Goal: Navigation & Orientation: Find specific page/section

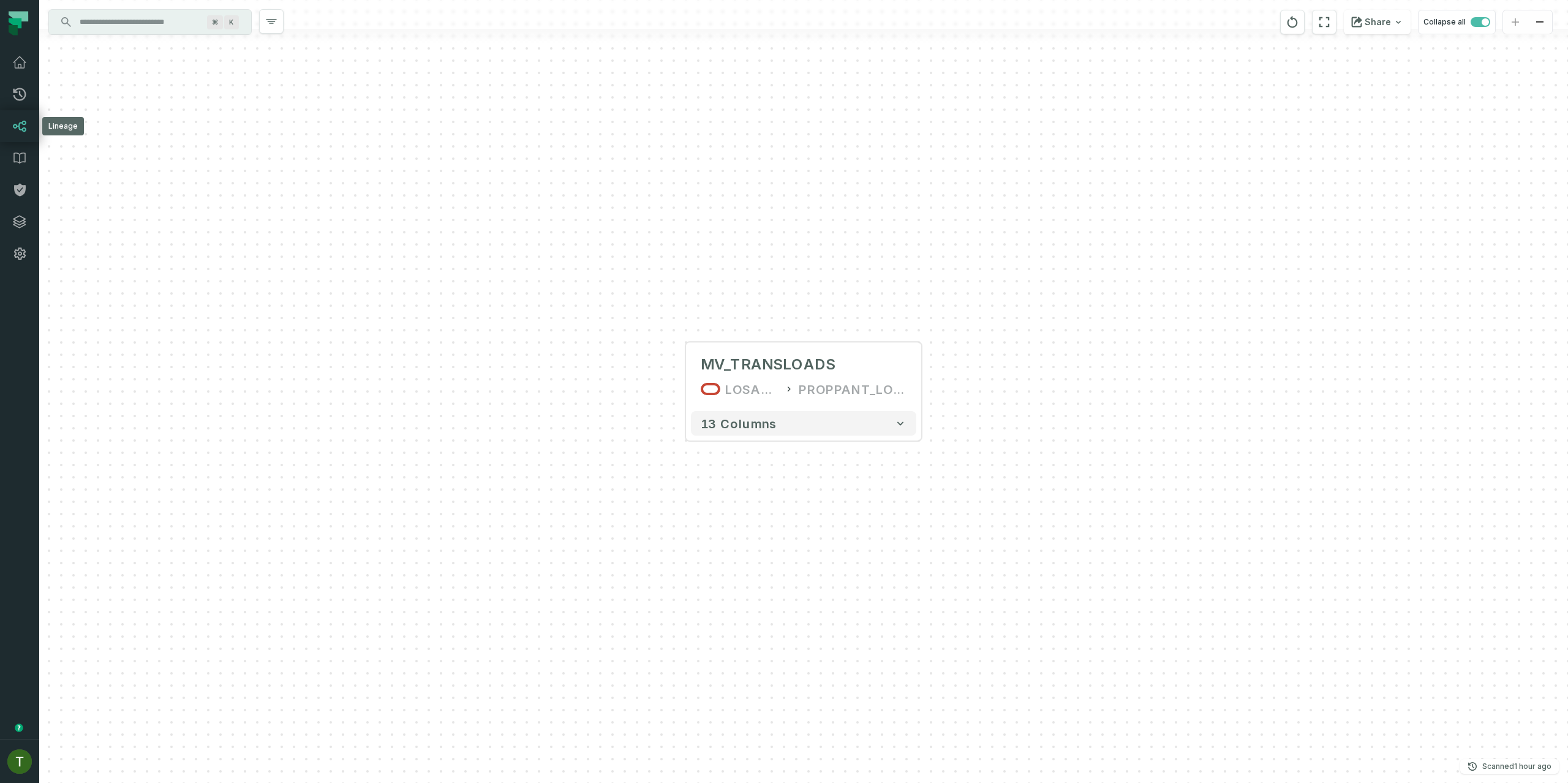
click at [22, 133] on icon at bounding box center [20, 126] width 15 height 15
click at [28, 96] on link "Merge Requests" at bounding box center [20, 94] width 39 height 32
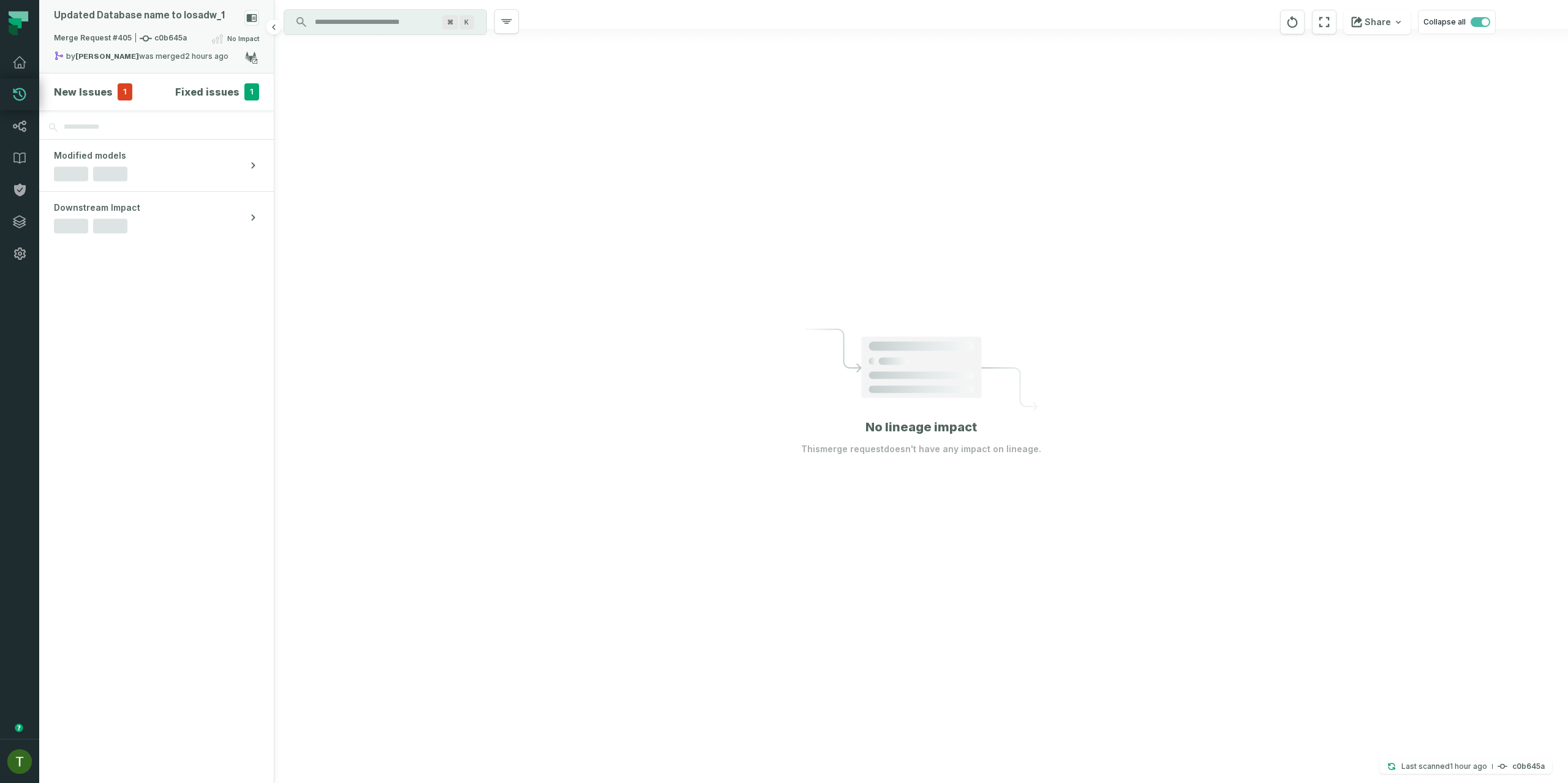
click at [194, 36] on div "Merge Request #405 c0b645a No Impact" at bounding box center [156, 41] width 205 height 20
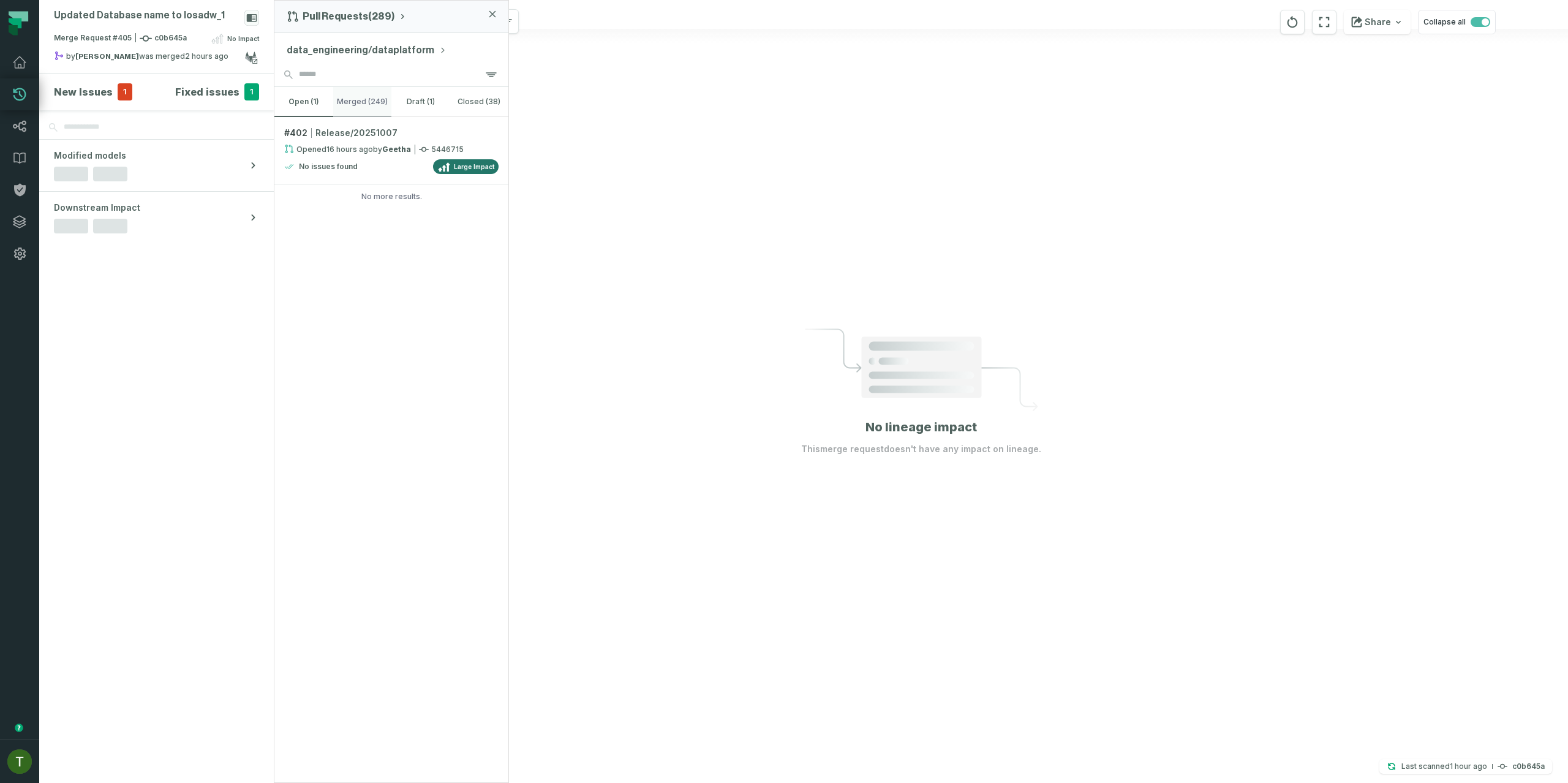
click at [377, 101] on button "merged (249)" at bounding box center [362, 101] width 59 height 29
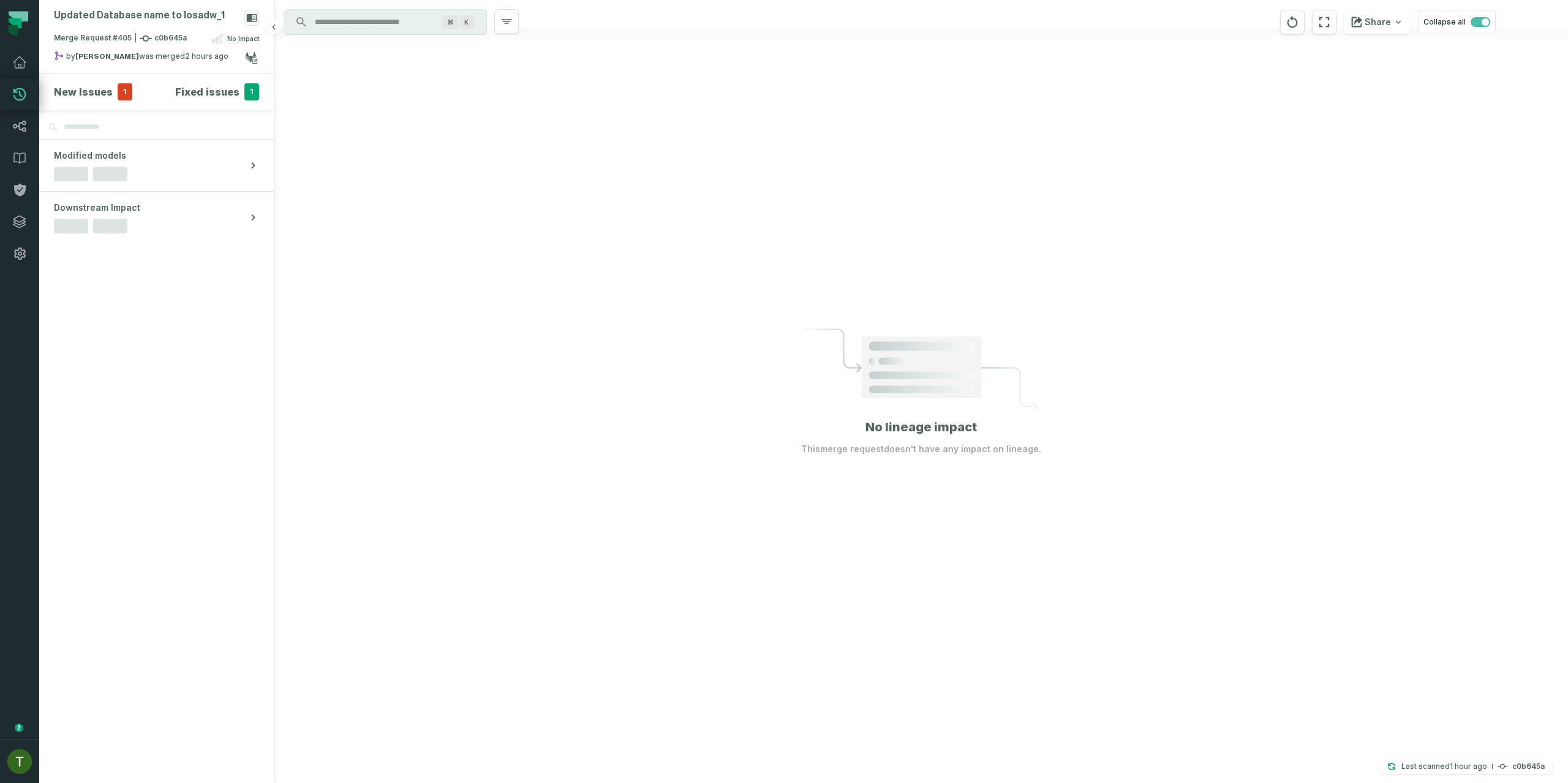
click at [224, 92] on h4 "Fixed issues" at bounding box center [207, 92] width 64 height 15
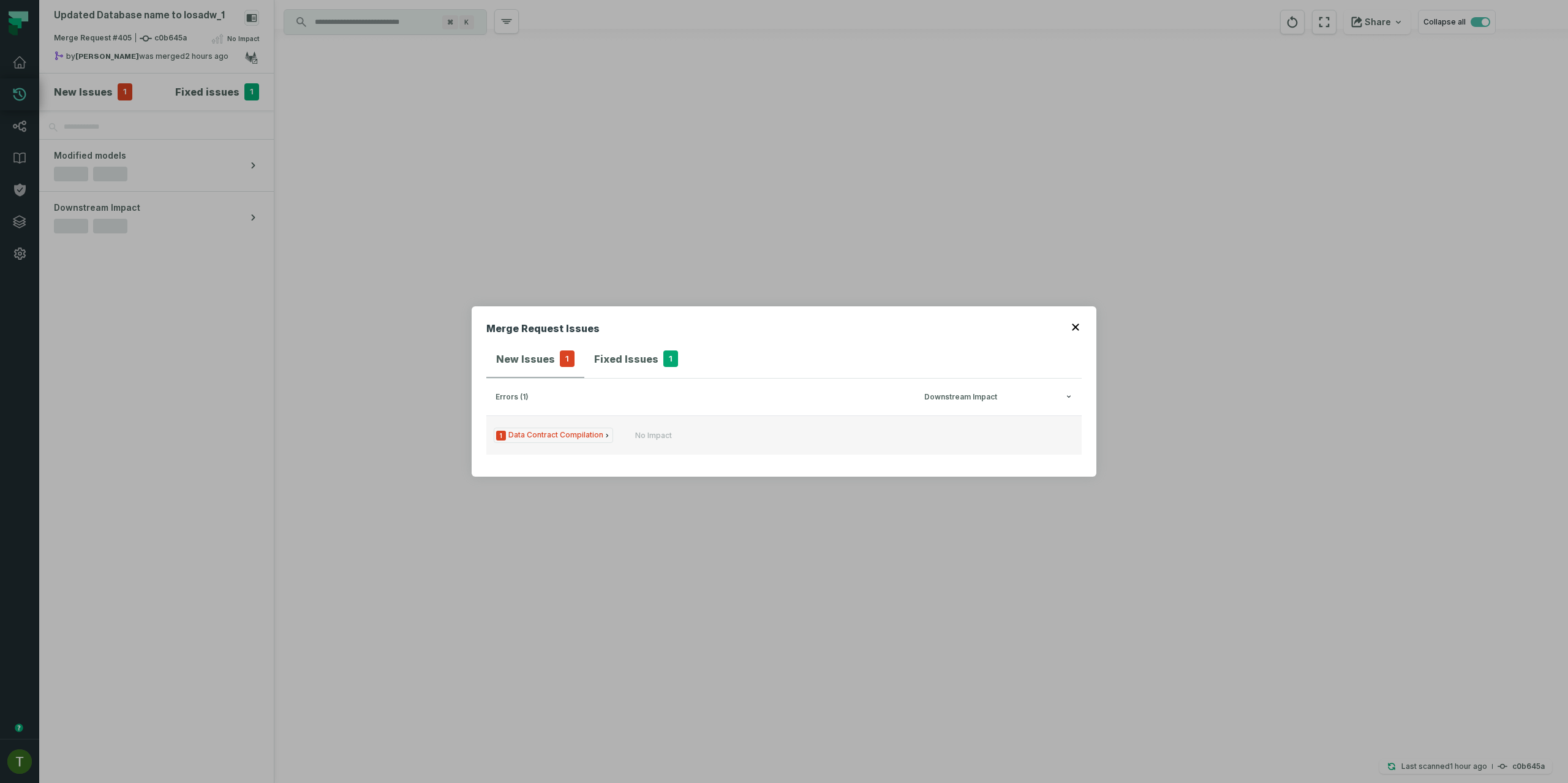
click at [604, 433] on icon "Issue Type" at bounding box center [607, 436] width 7 height 7
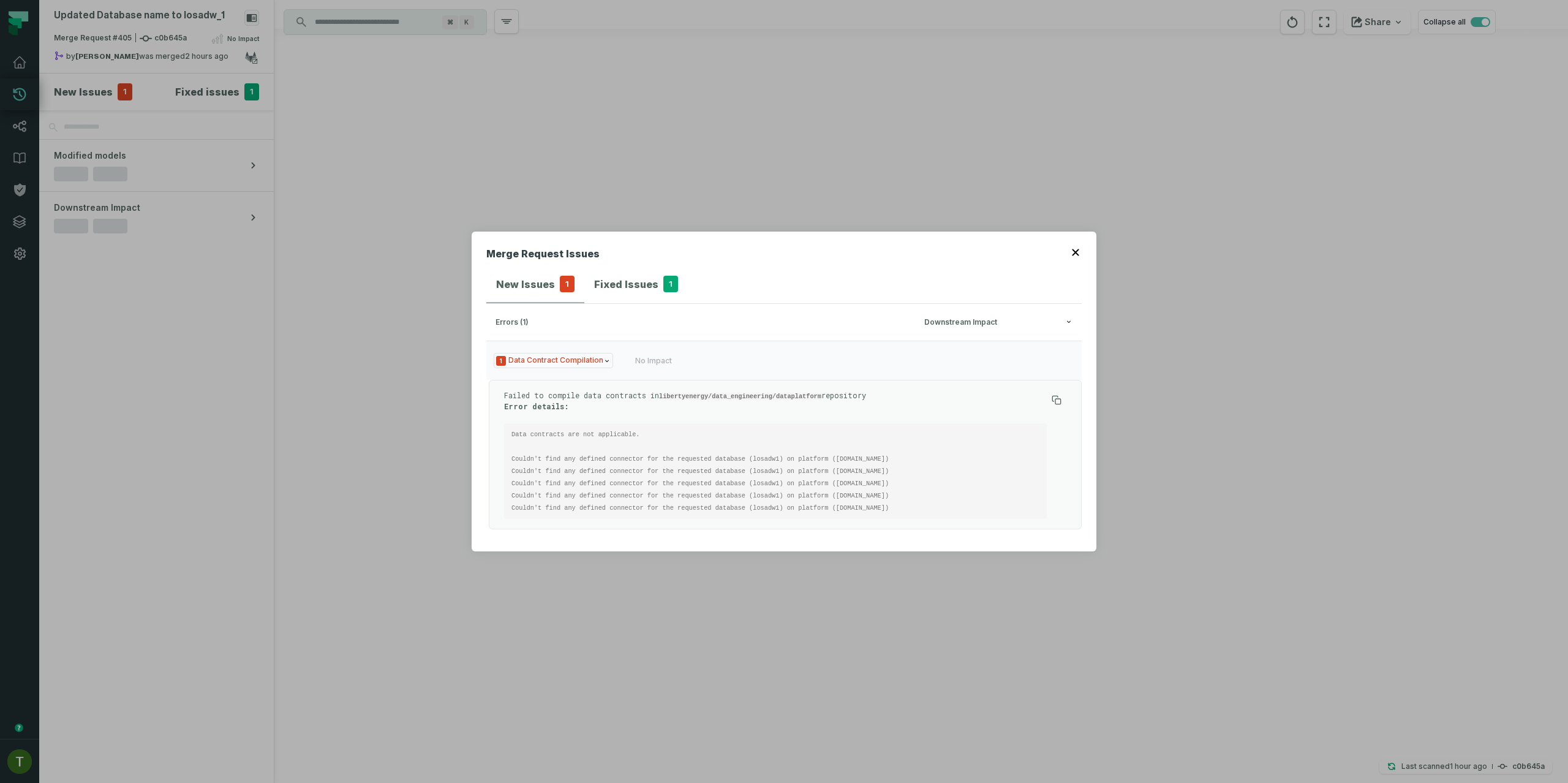
click at [133, 86] on div "Merge Request Issues New Issues 1 Fixed Issues 1 errors (1) Downstream Impact 1…" at bounding box center [784, 392] width 1568 height 783
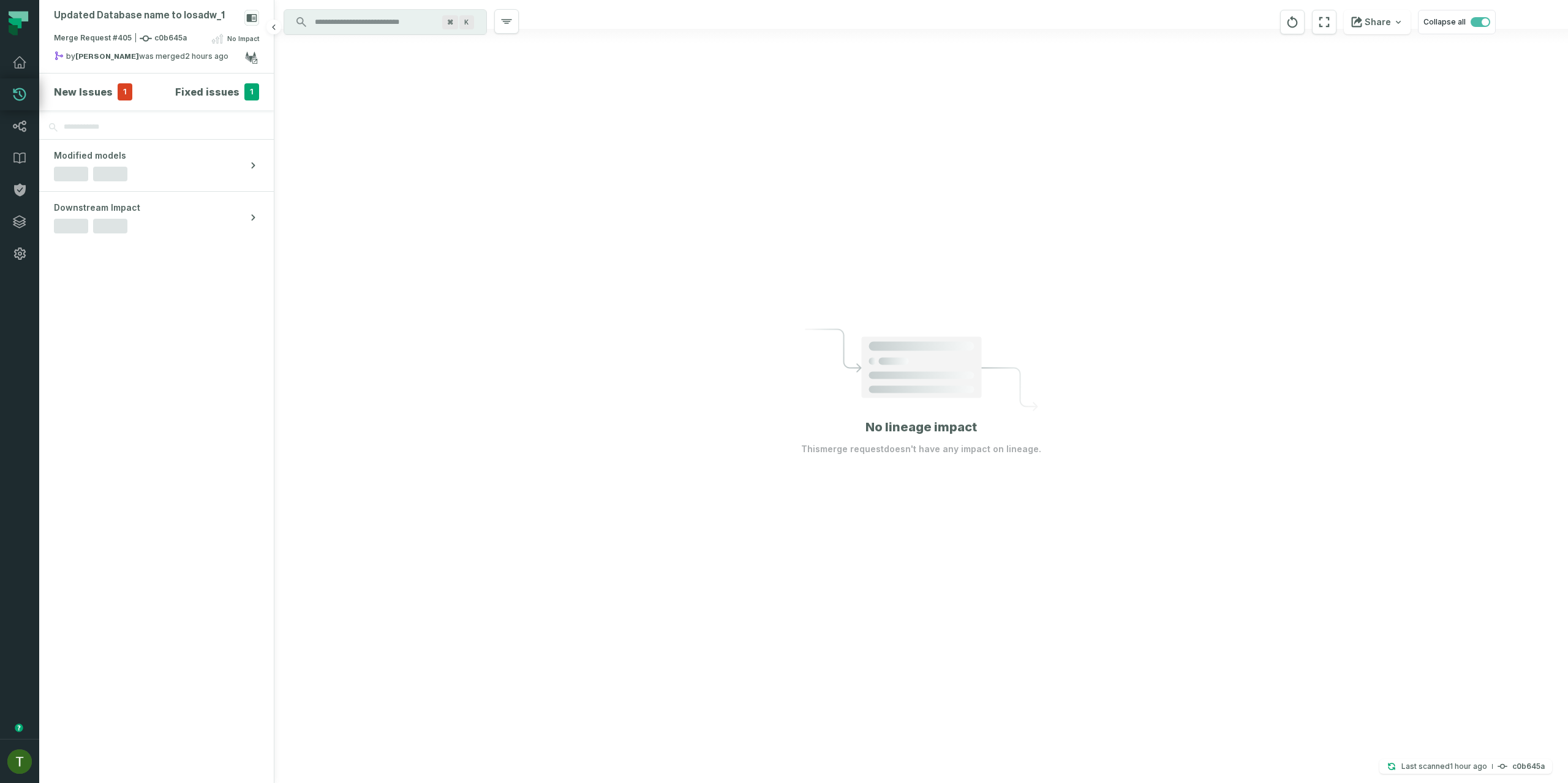
click at [122, 90] on span "1" at bounding box center [125, 92] width 15 height 17
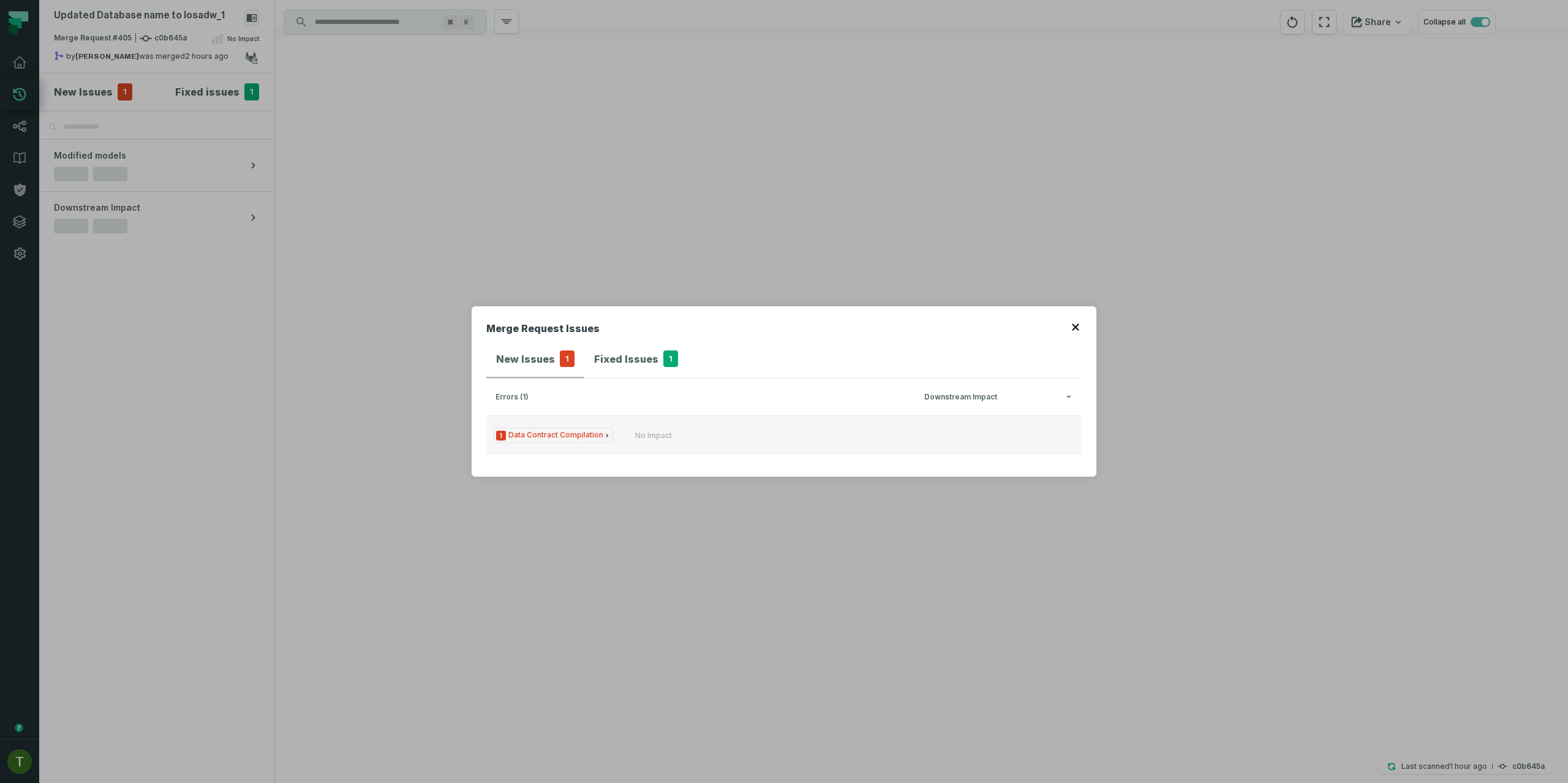
drag, startPoint x: 656, startPoint y: 403, endPoint x: 656, endPoint y: 427, distance: 24.0
click at [656, 406] on h3 "errors (1) Downstream Impact" at bounding box center [784, 397] width 595 height 37
click at [656, 427] on button "1 Data Contract Compilation No Impact" at bounding box center [784, 435] width 595 height 39
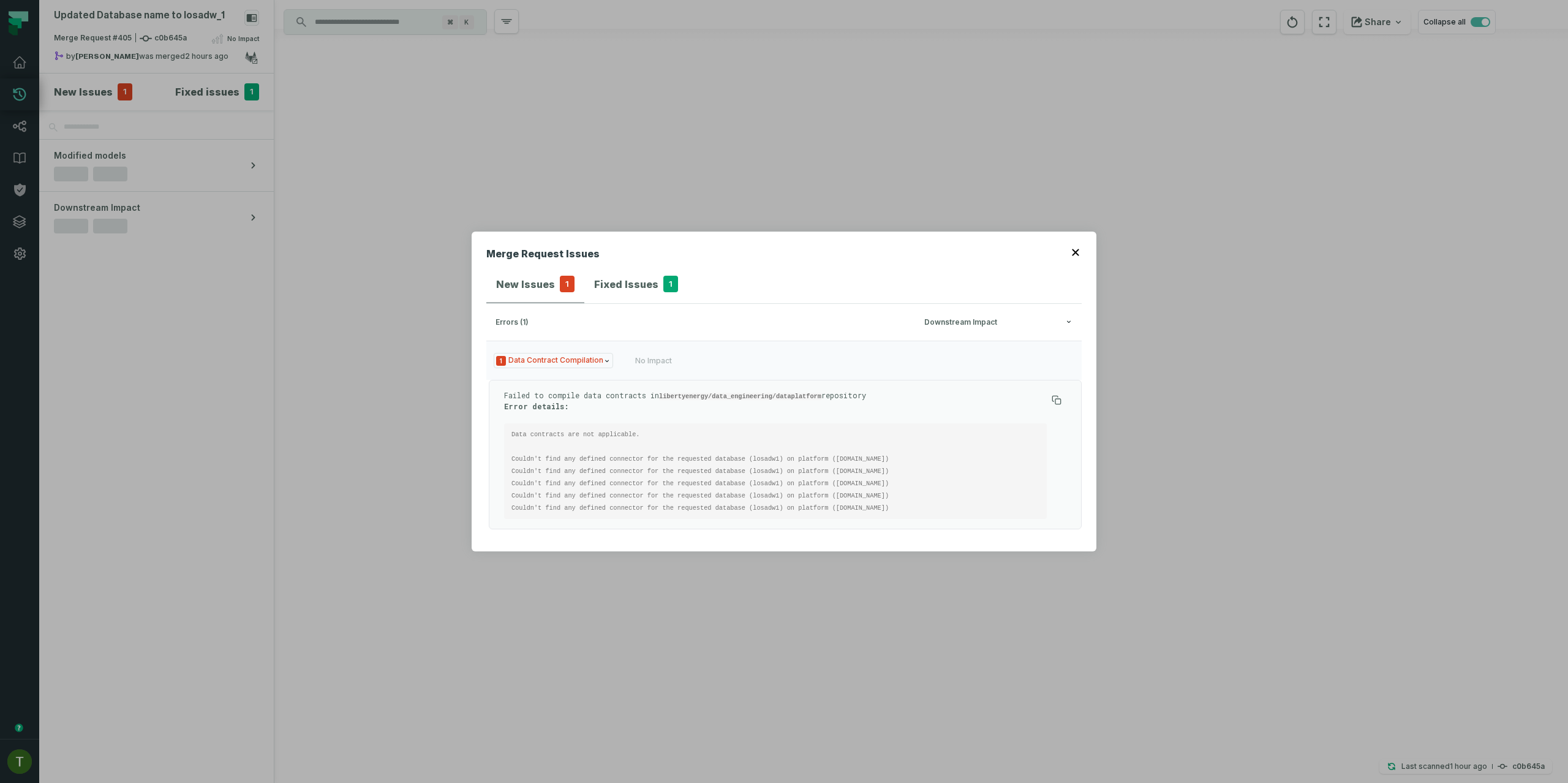
click at [214, 90] on div "Merge Request Issues New Issues 1 Fixed Issues 1 errors (1) Downstream Impact 1…" at bounding box center [784, 392] width 1568 height 783
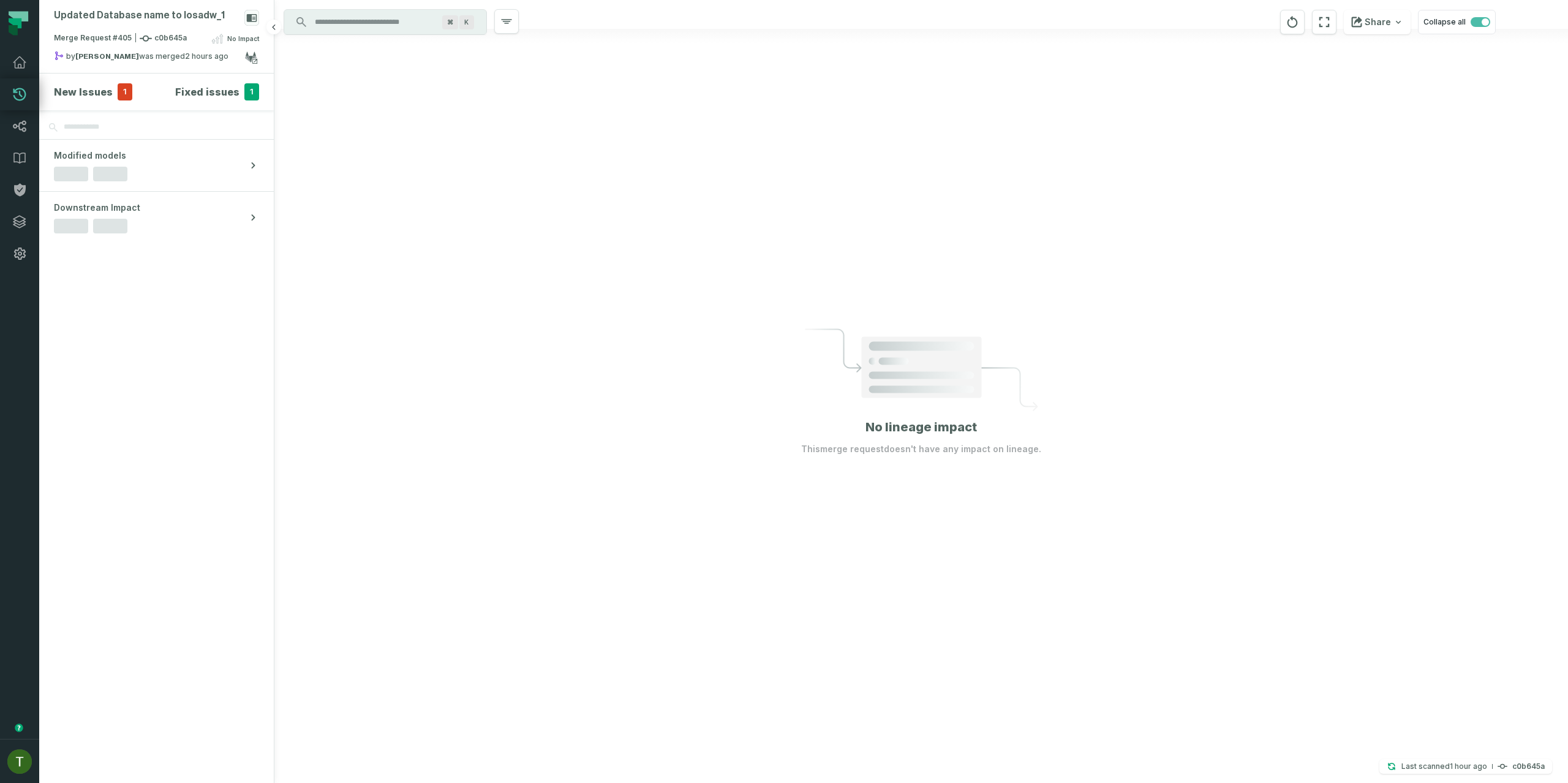
click at [217, 86] on h4 "Fixed issues" at bounding box center [207, 92] width 64 height 15
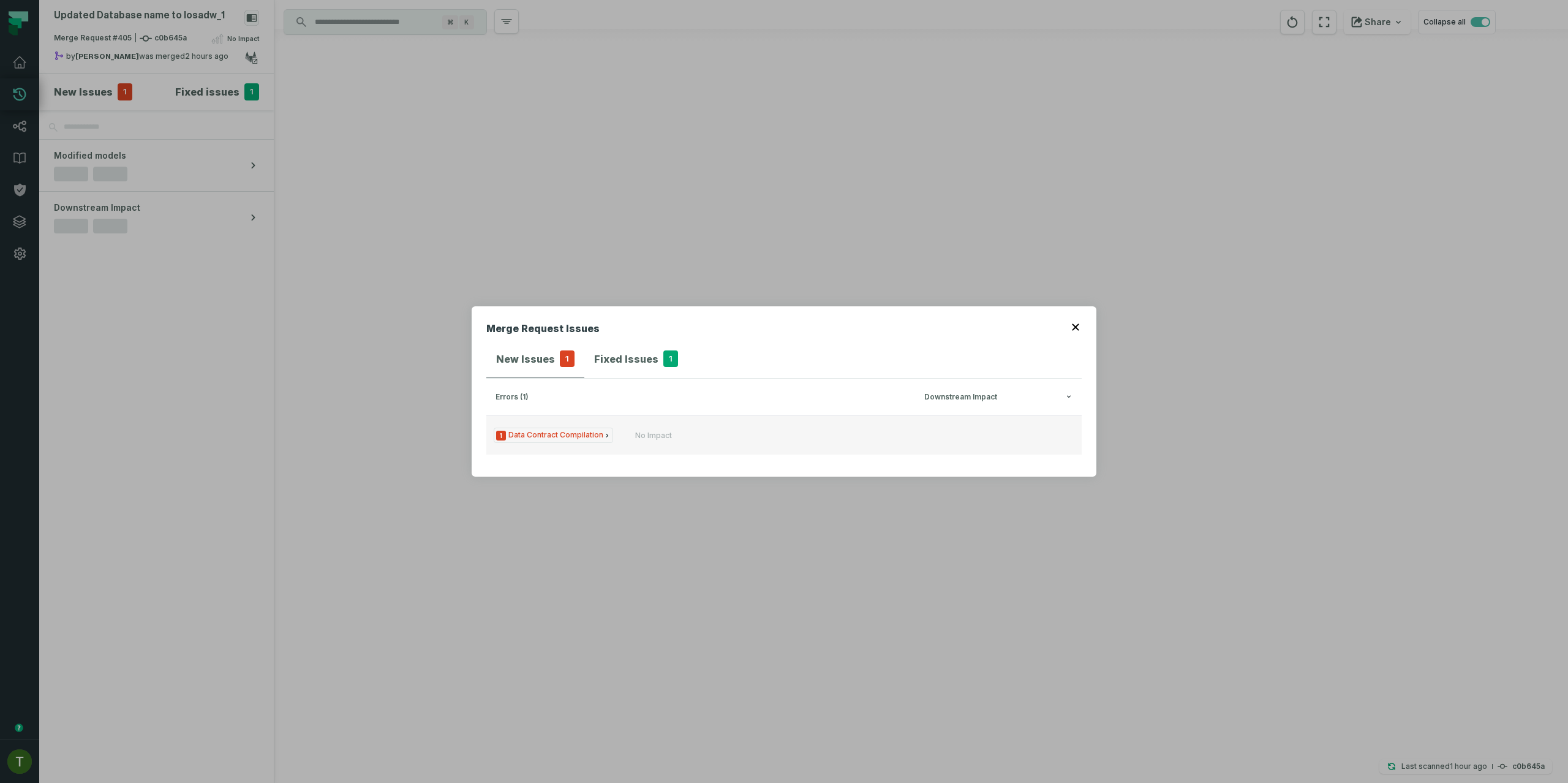
drag, startPoint x: 692, startPoint y: 412, endPoint x: 692, endPoint y: 421, distance: 9.0
click at [692, 412] on h3 "errors (1) Downstream Impact" at bounding box center [784, 397] width 595 height 37
click at [699, 461] on div "1 Data Contract Compilation No Impact" at bounding box center [784, 438] width 595 height 47
click at [700, 450] on button "1 Data Contract Compilation No Impact" at bounding box center [784, 435] width 595 height 39
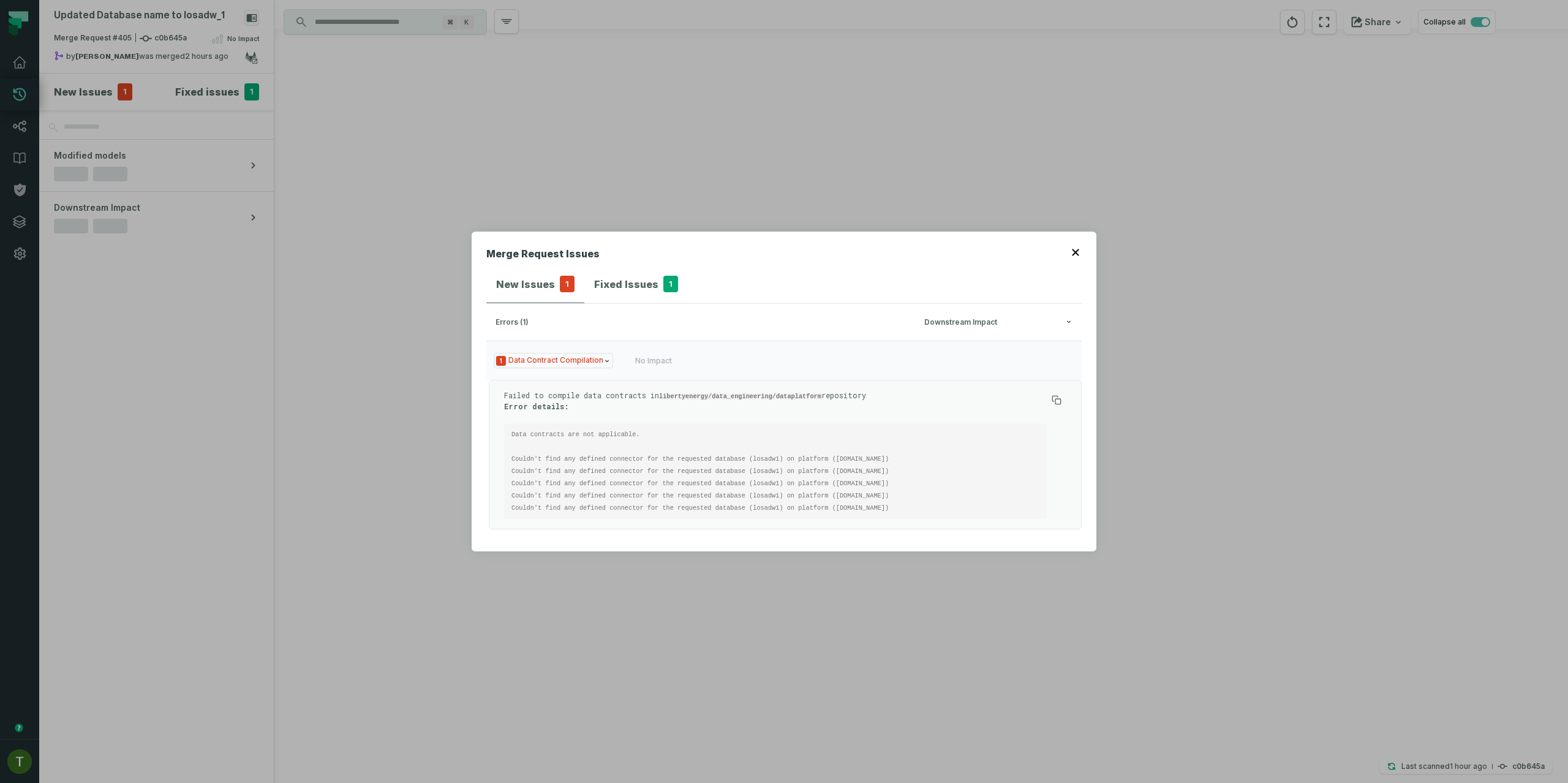
drag, startPoint x: 439, startPoint y: 373, endPoint x: 391, endPoint y: 344, distance: 56.1
click at [439, 373] on div "Merge Request Issues New Issues 1 Fixed Issues 1 errors (1) Downstream Impact 1…" at bounding box center [784, 392] width 1568 height 783
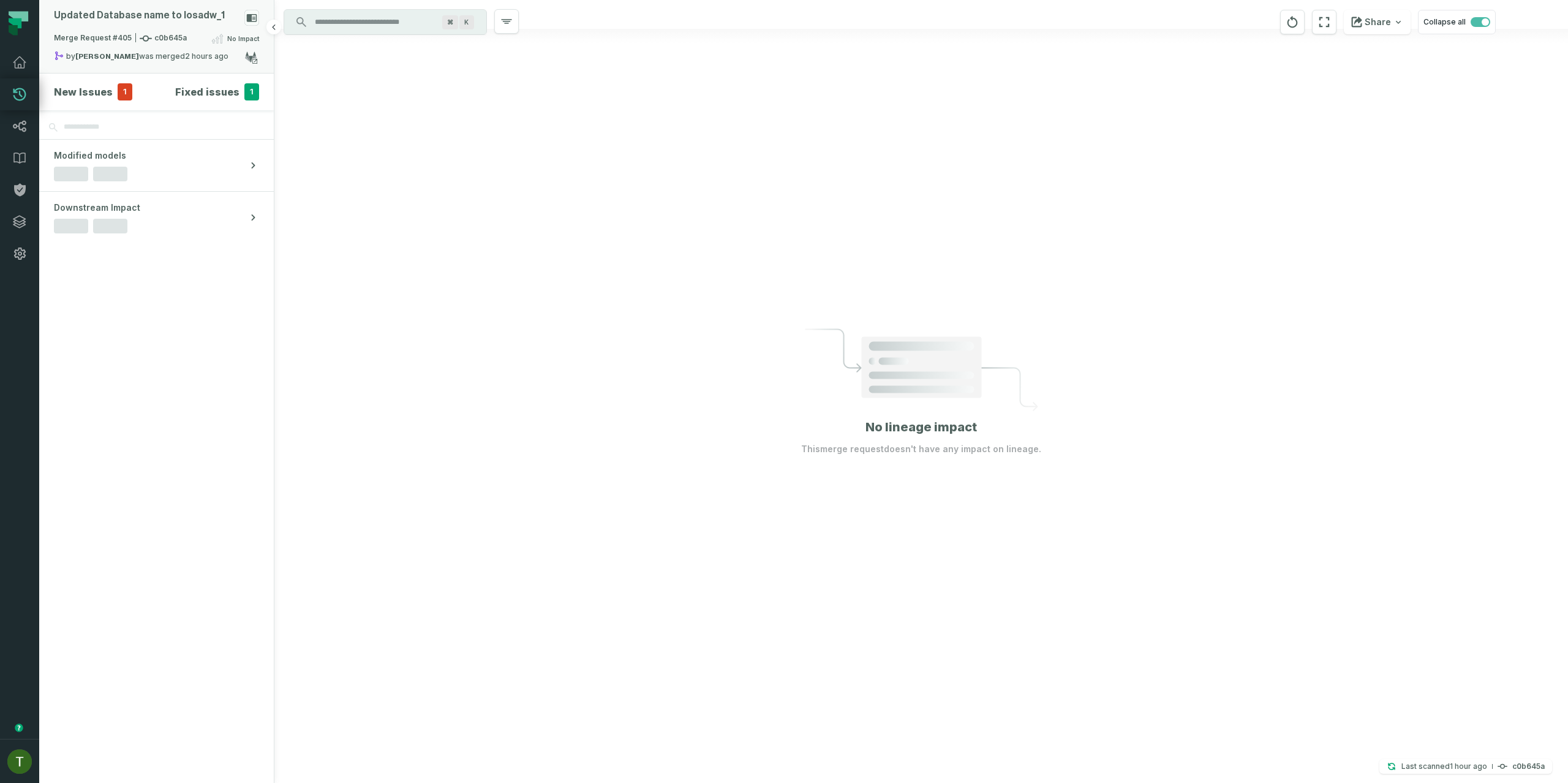
click at [123, 73] on div "Updated Database name to losadw_ 1 Merge Request #405 c0b645a No Impact by [PER…" at bounding box center [157, 36] width 235 height 73
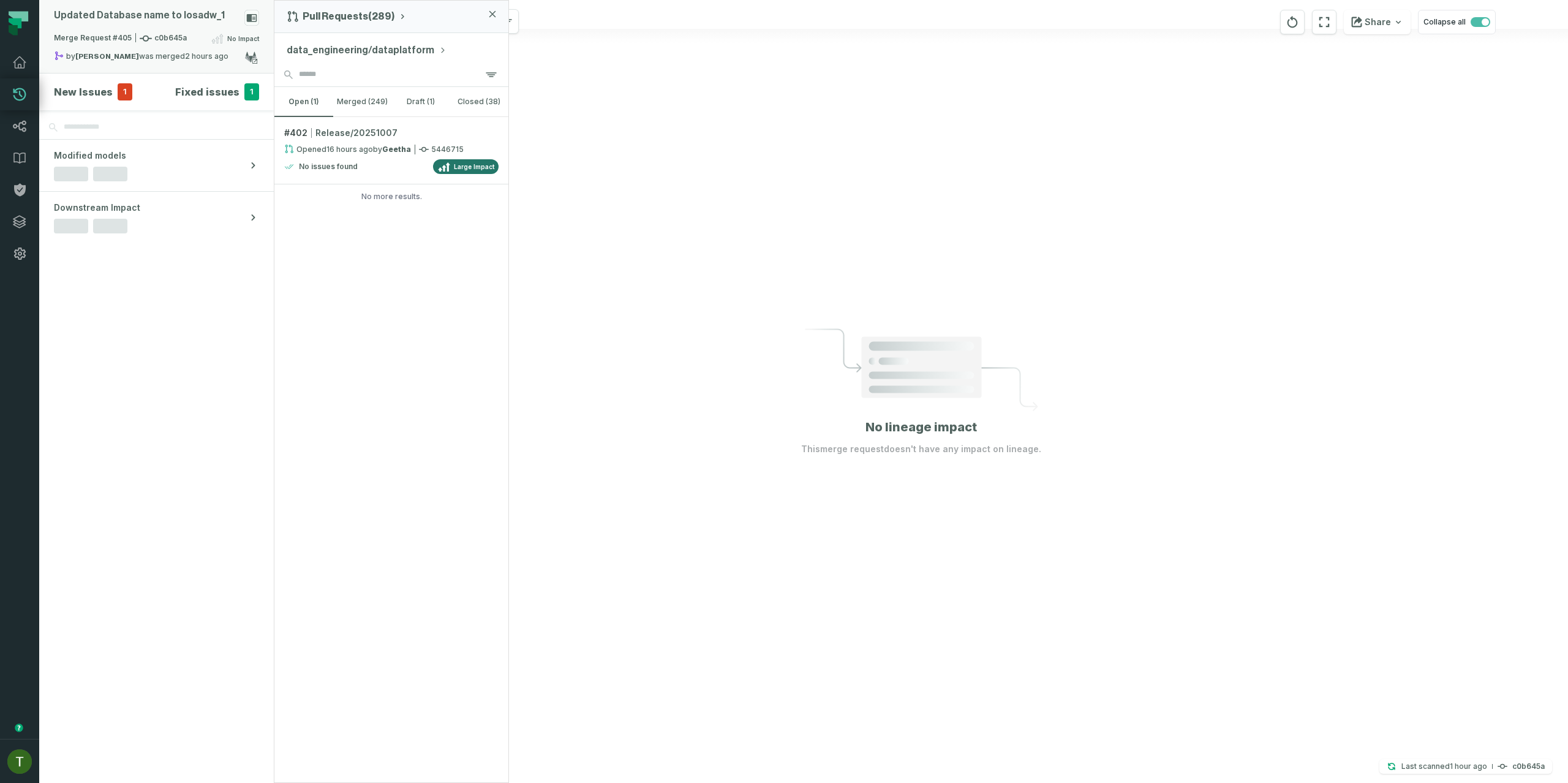
click at [132, 56] on div "by [PERSON_NAME] was merged [DATE] 7:05:09 PM" at bounding box center [149, 58] width 191 height 15
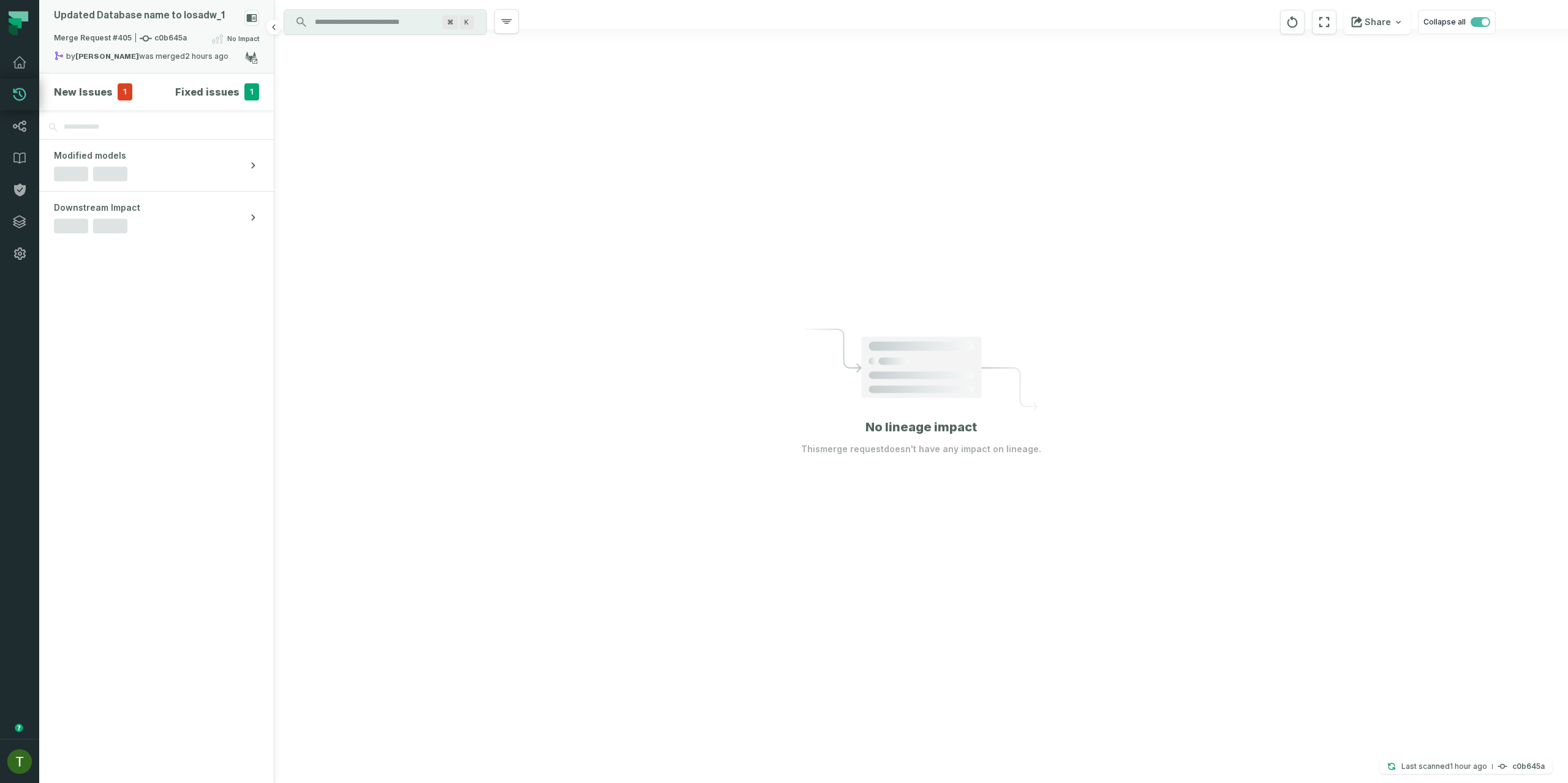
click at [132, 56] on div "by [PERSON_NAME] was merged [DATE] 7:05:09 PM" at bounding box center [149, 58] width 191 height 15
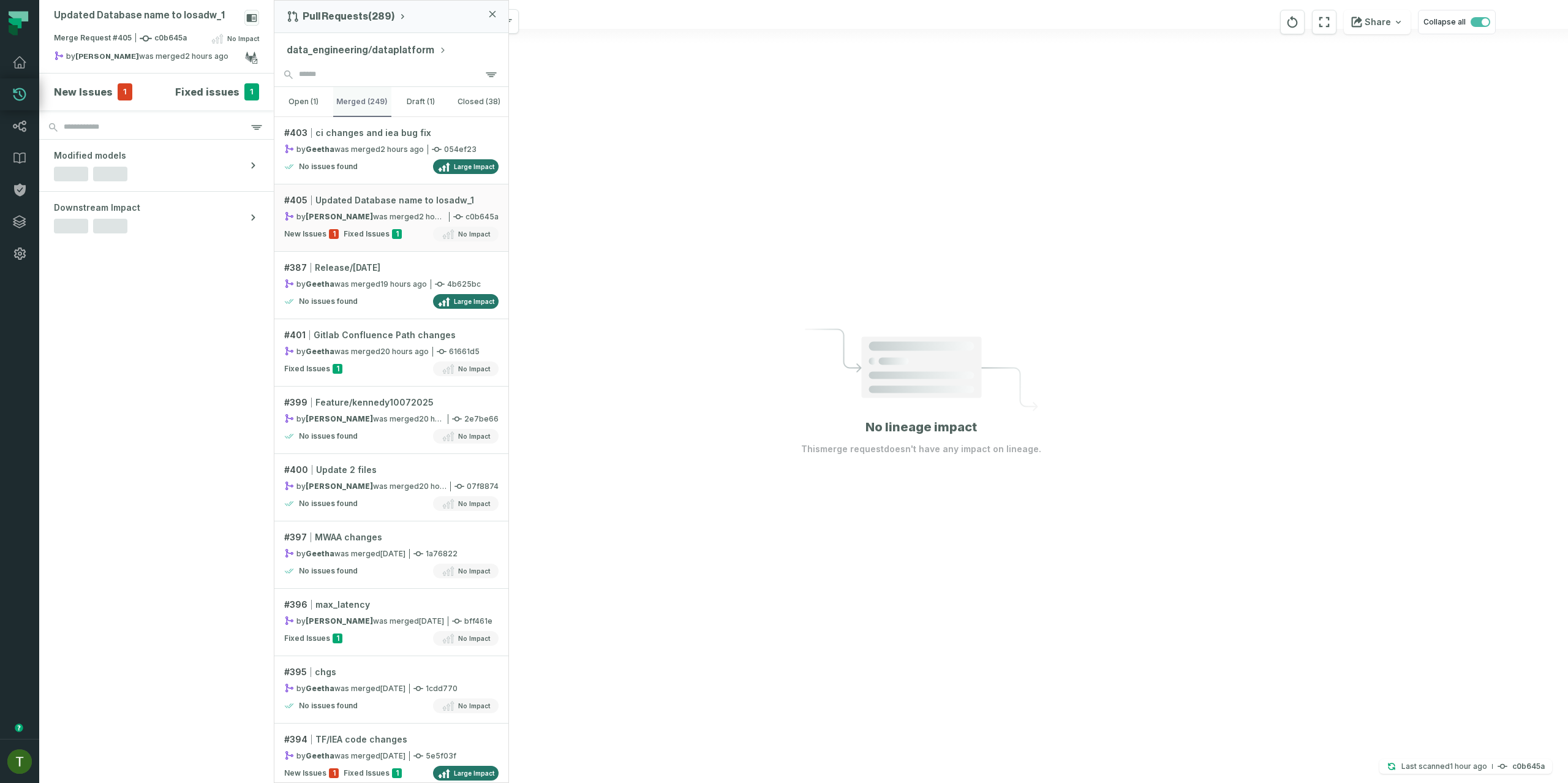
click at [349, 104] on button "merged (249)" at bounding box center [362, 101] width 59 height 29
click at [22, 138] on link "Lineage" at bounding box center [20, 126] width 39 height 32
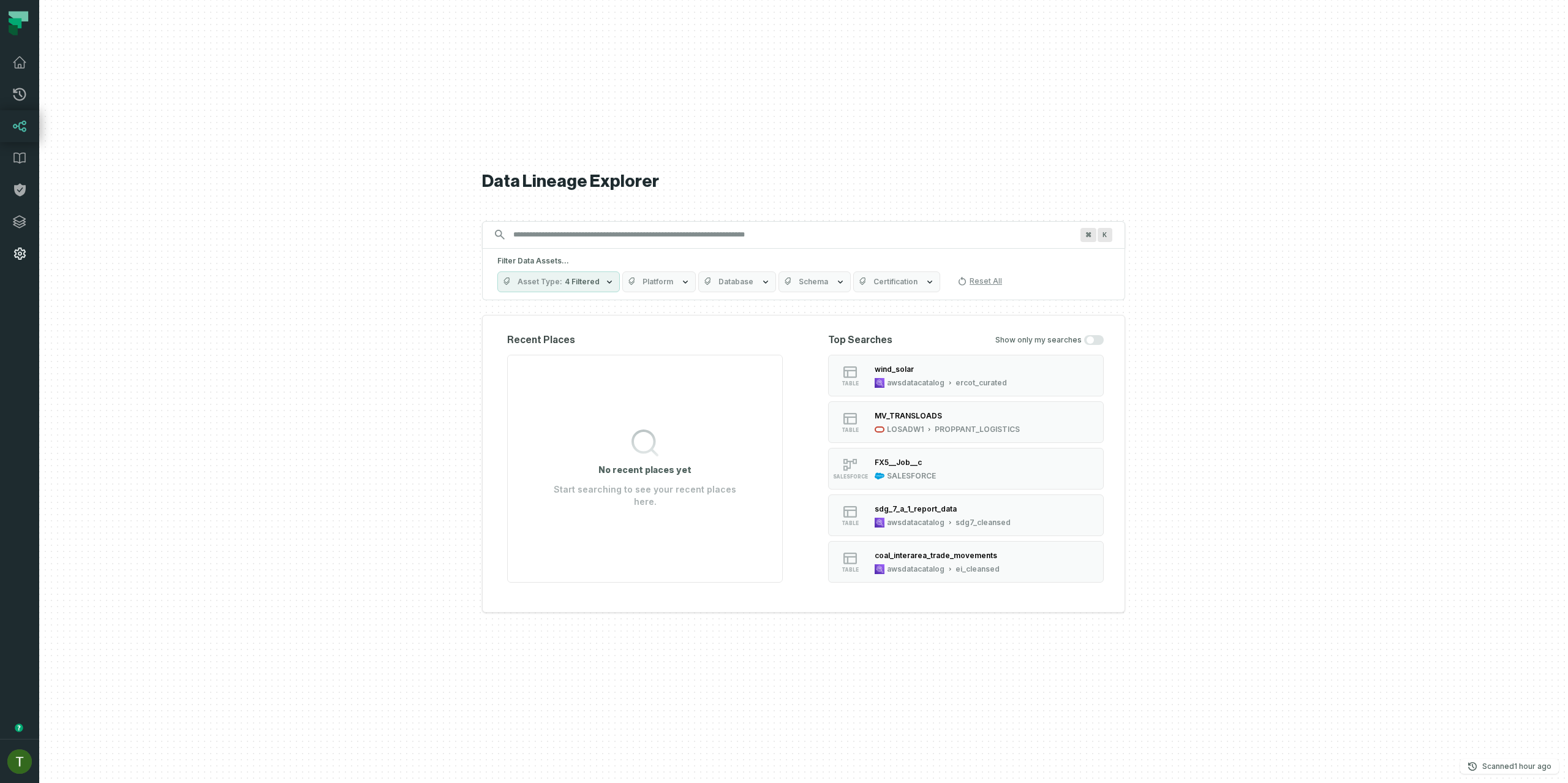
click at [14, 263] on link "Settings" at bounding box center [20, 253] width 39 height 32
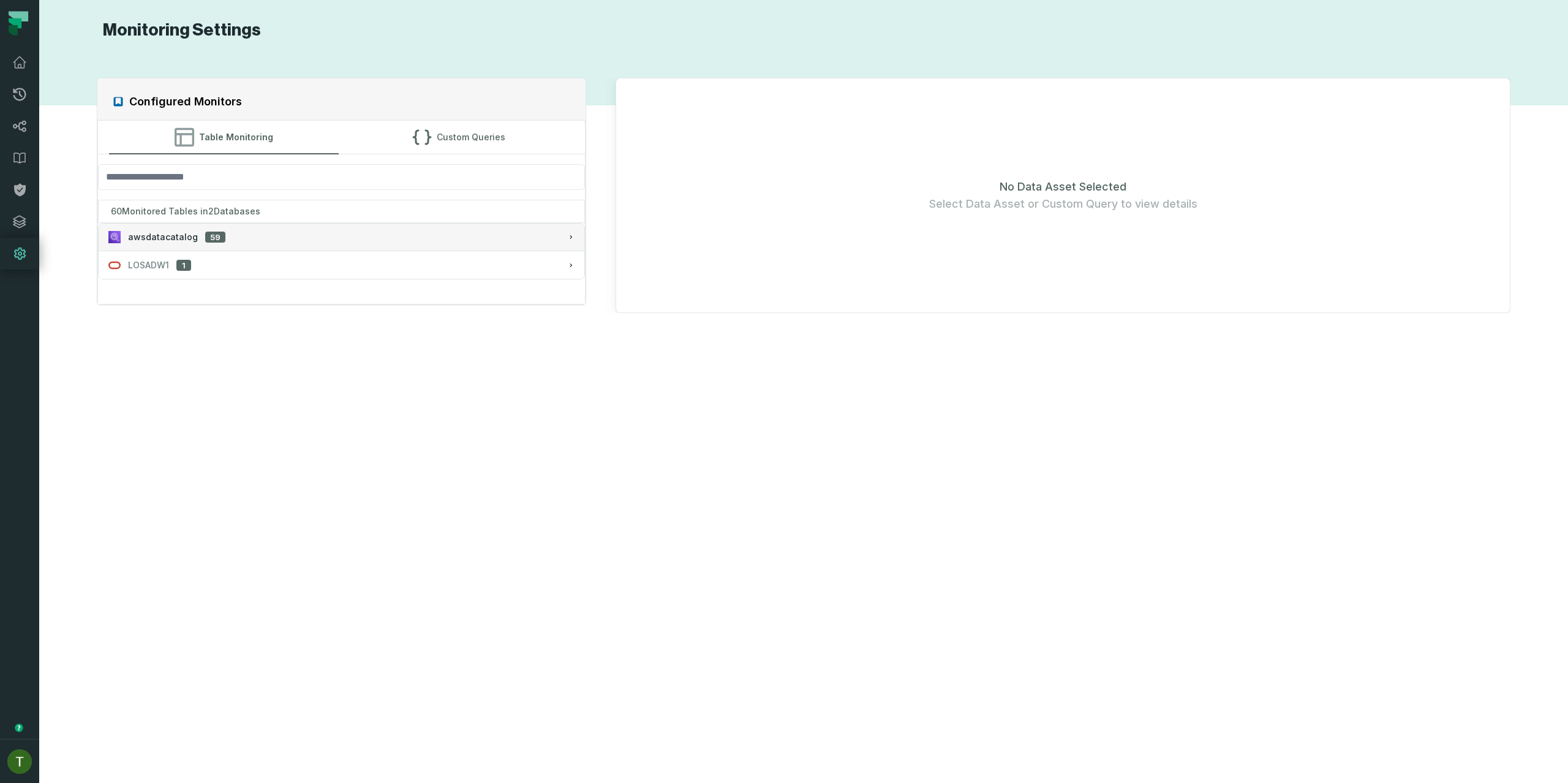
drag, startPoint x: 237, startPoint y: 237, endPoint x: 235, endPoint y: 245, distance: 8.2
click at [237, 237] on div "awsdatacatalog 59" at bounding box center [342, 237] width 467 height 12
click at [218, 297] on div "LOSADW1 1" at bounding box center [342, 300] width 467 height 12
click at [171, 263] on div "LOSADW1 1" at bounding box center [150, 265] width 83 height 12
click at [181, 224] on button "awsdatacatalog 59" at bounding box center [341, 237] width 486 height 27
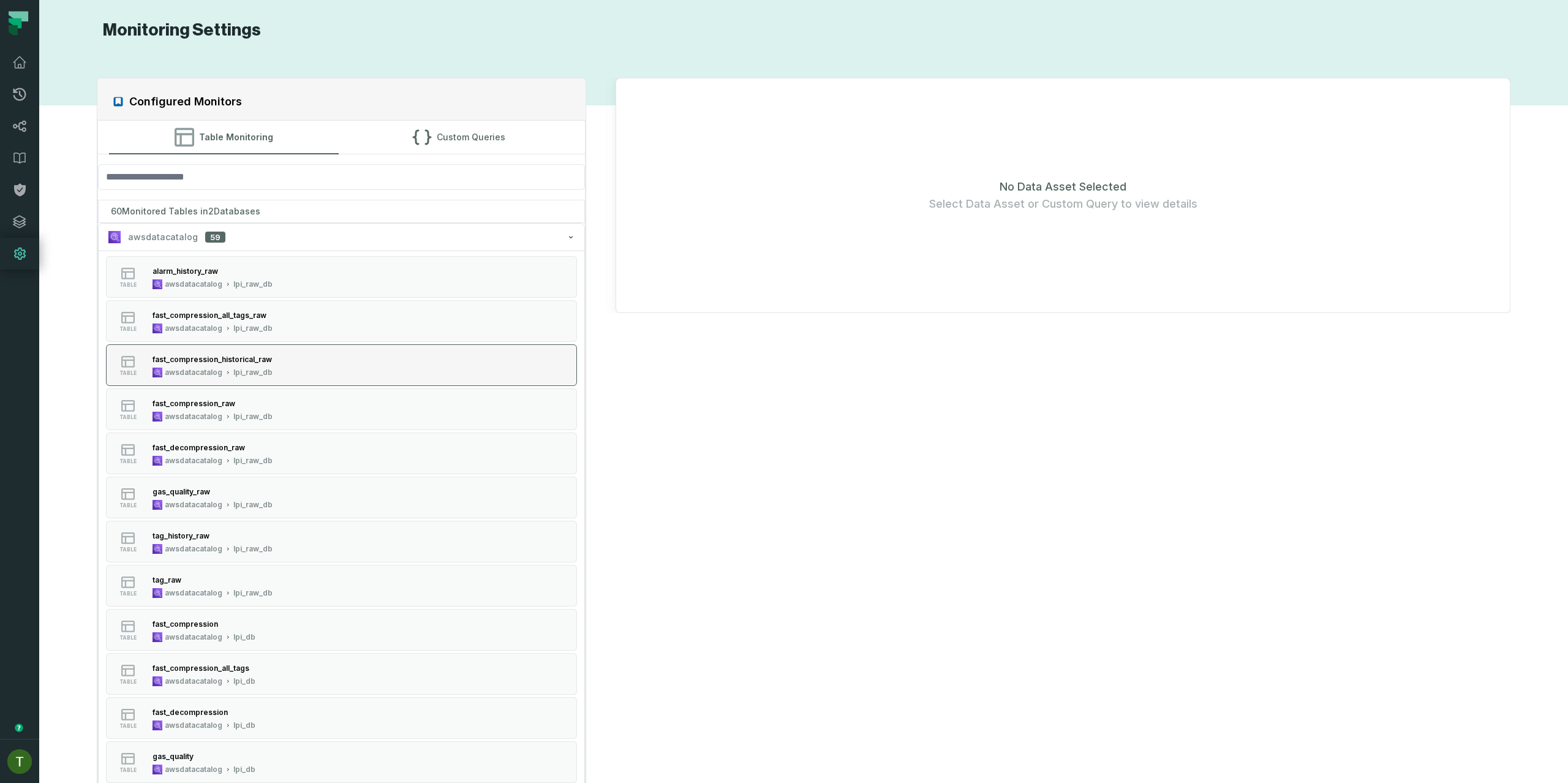
click at [203, 380] on button "table fast_compression_historical_raw awsdatacatalog lpi_raw_db" at bounding box center [341, 365] width 471 height 41
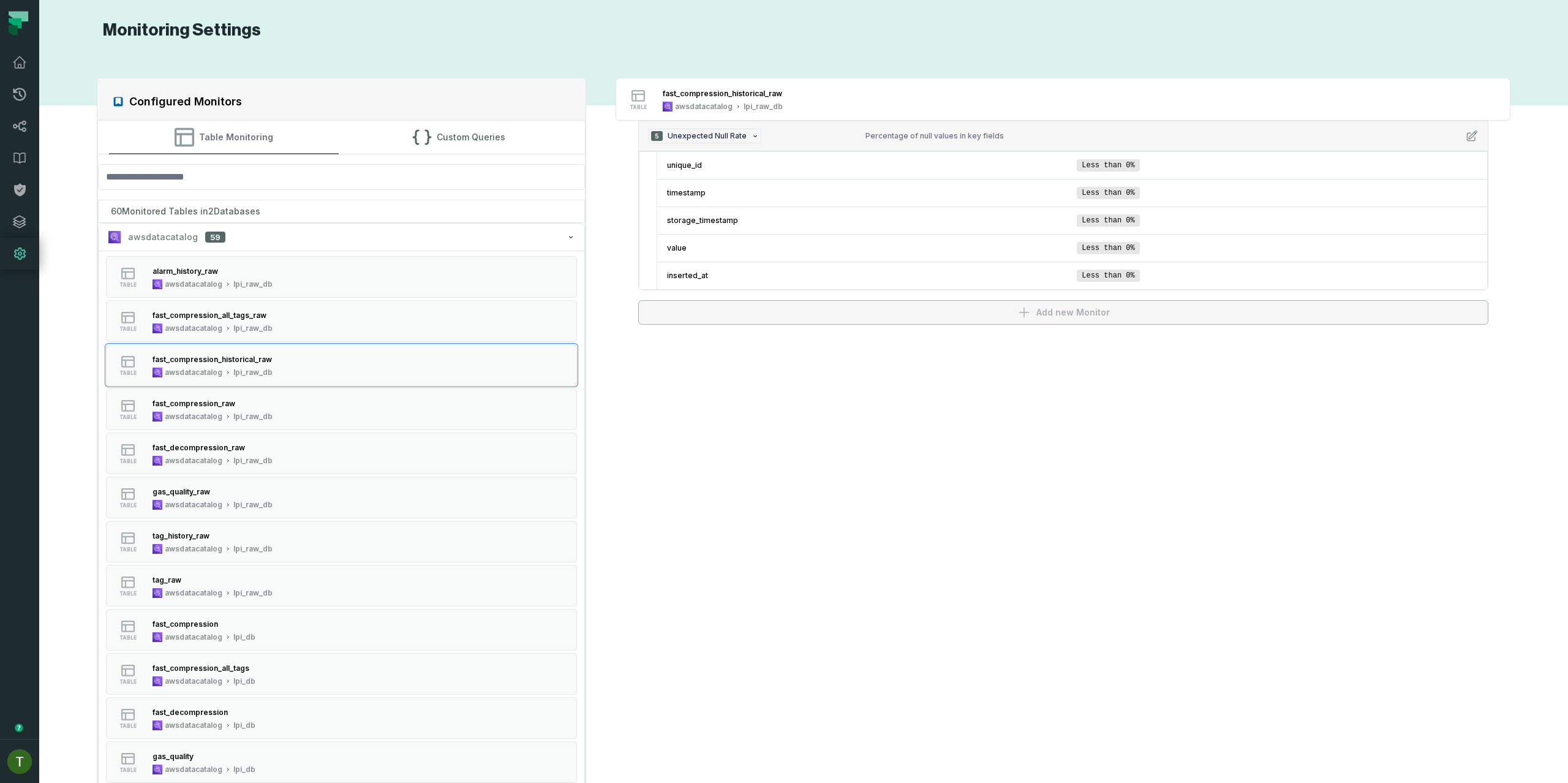
click at [277, 138] on button "Table Monitoring" at bounding box center [224, 137] width 231 height 33
click at [257, 235] on div "awsdatacatalog 59" at bounding box center [342, 237] width 467 height 12
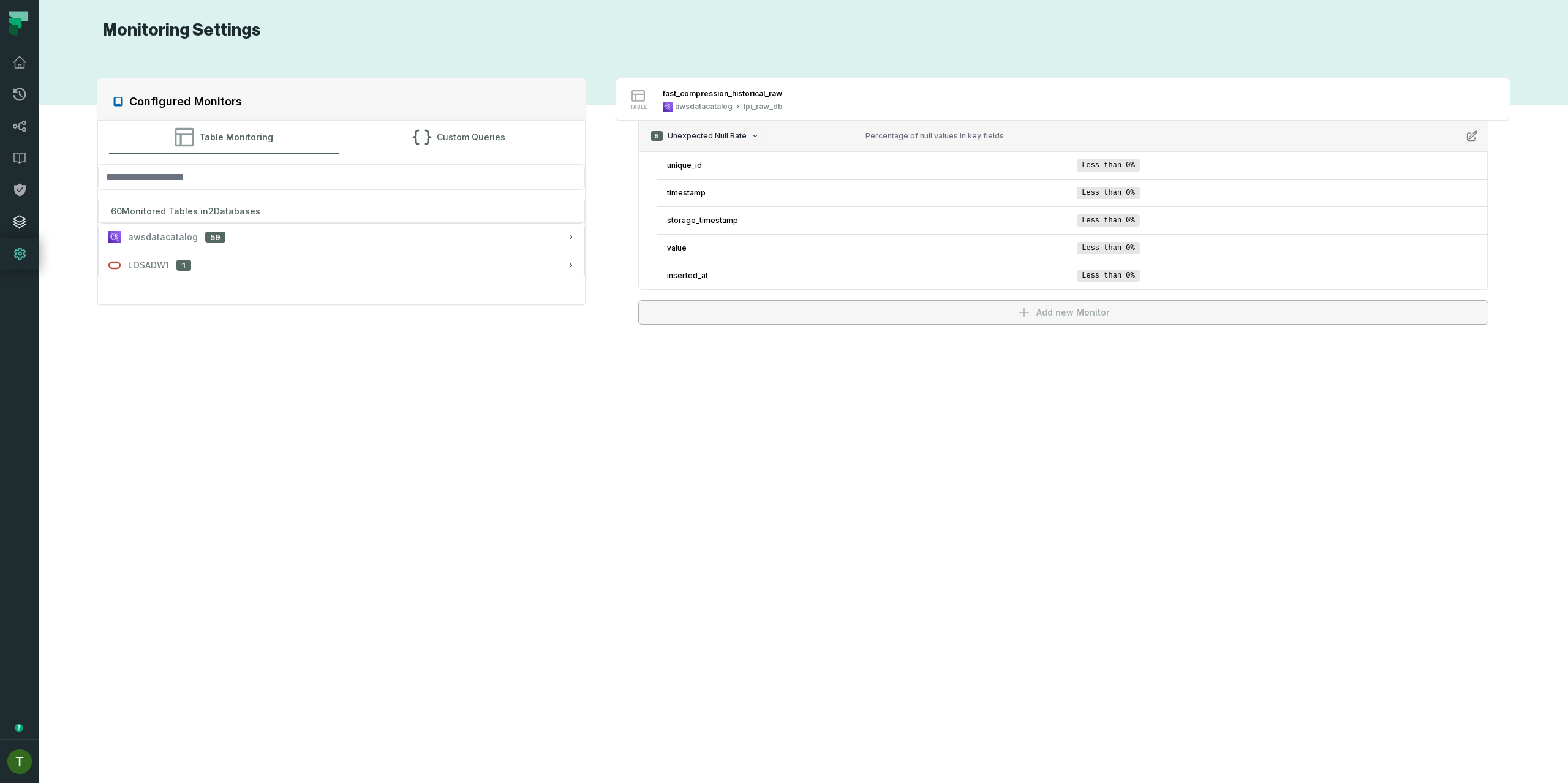
click at [18, 215] on icon at bounding box center [20, 222] width 15 height 15
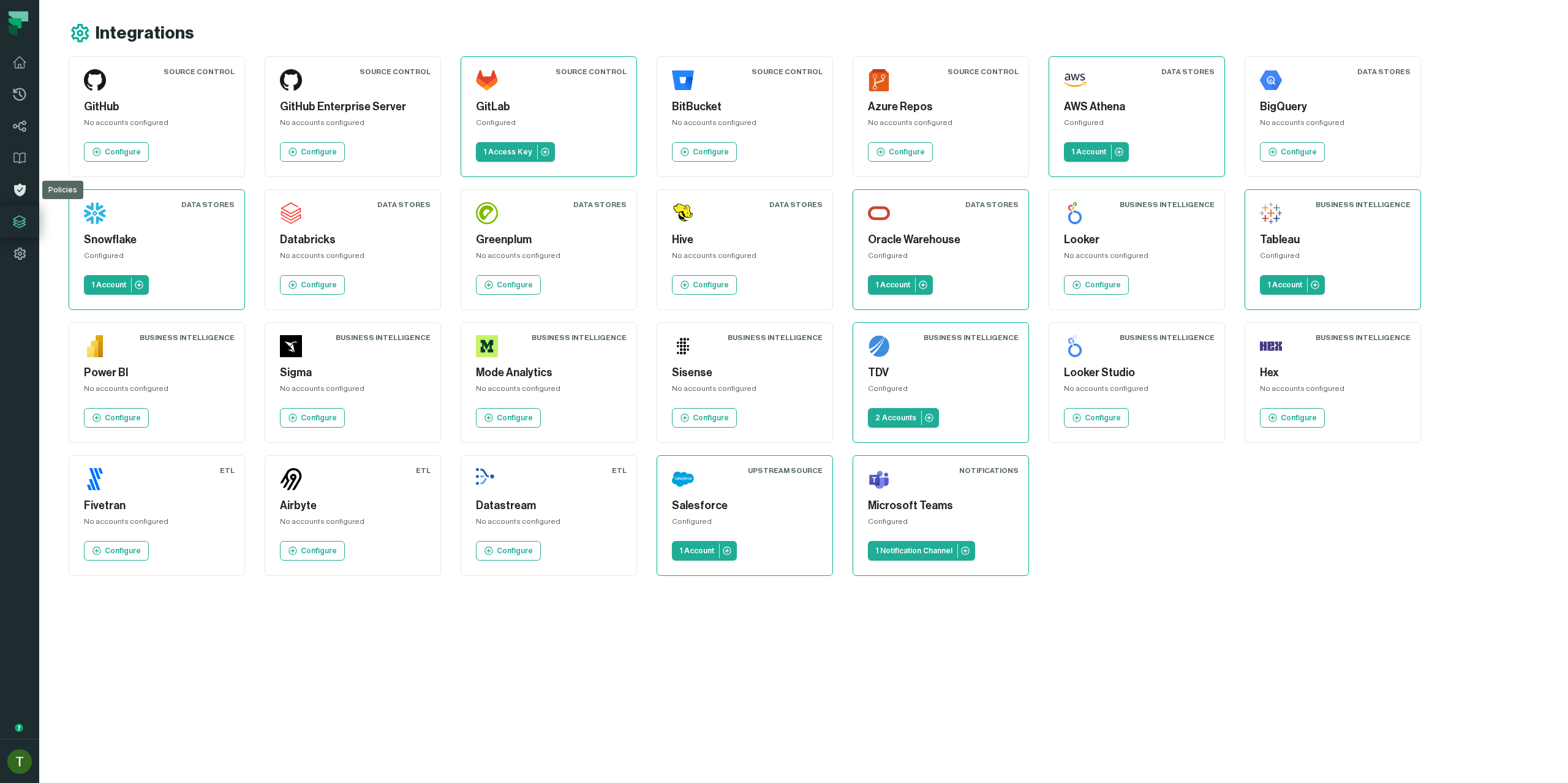
click at [27, 186] on link "Policies" at bounding box center [20, 189] width 39 height 32
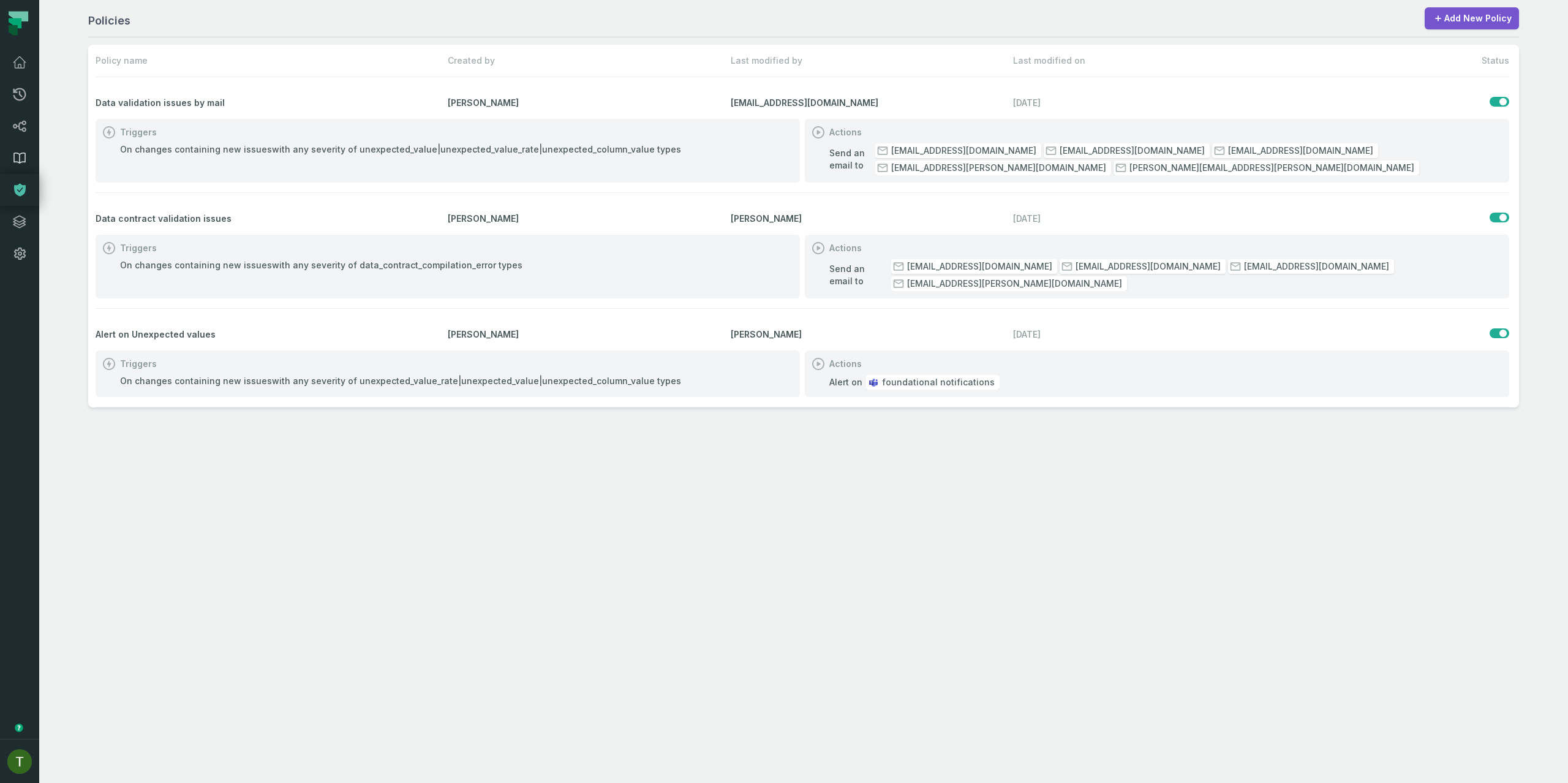
click at [28, 159] on link "Data Catalog" at bounding box center [20, 158] width 39 height 32
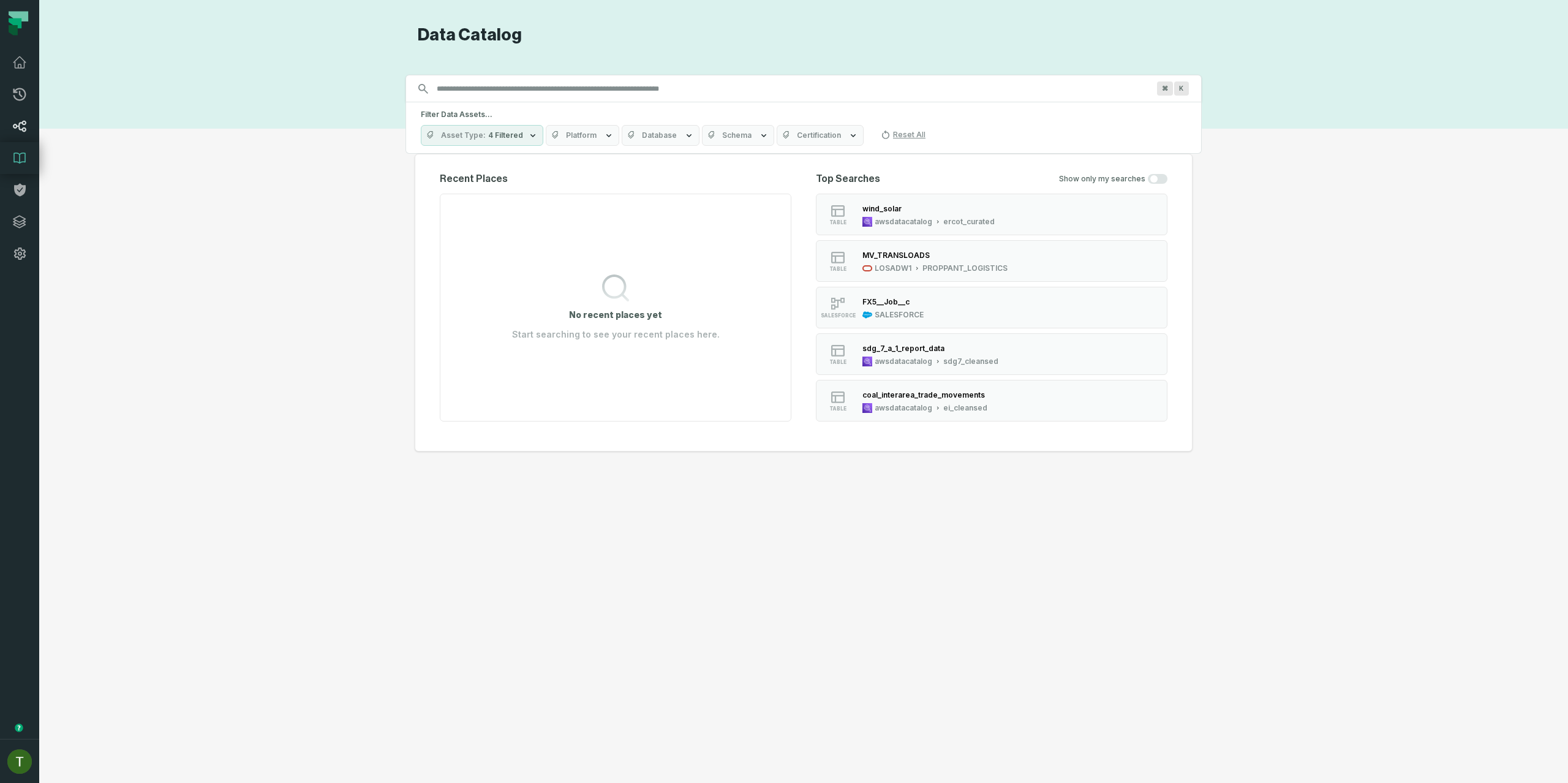
click at [23, 119] on icon at bounding box center [20, 126] width 15 height 15
